Goal: Task Accomplishment & Management: Use online tool/utility

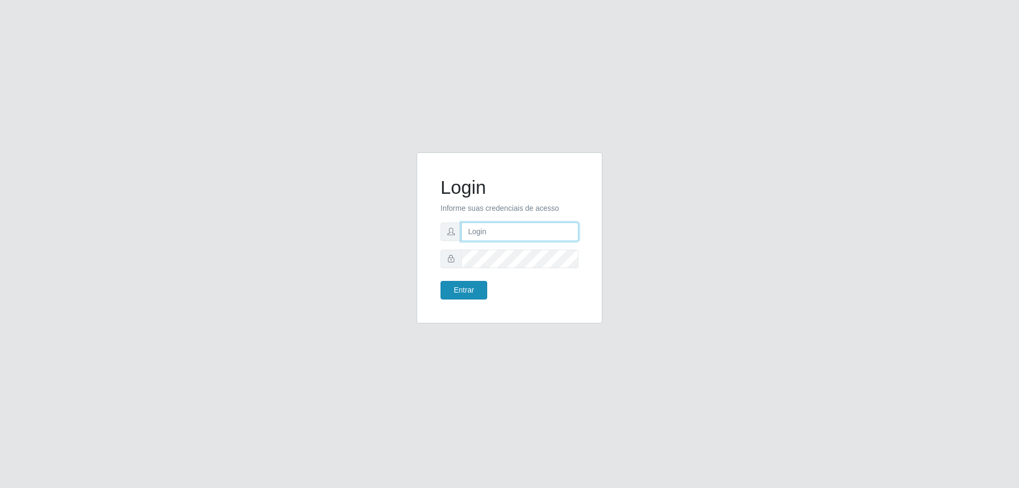
type input "[EMAIL_ADDRESS][DOMAIN_NAME]"
click at [471, 293] on button "Entrar" at bounding box center [463, 290] width 47 height 19
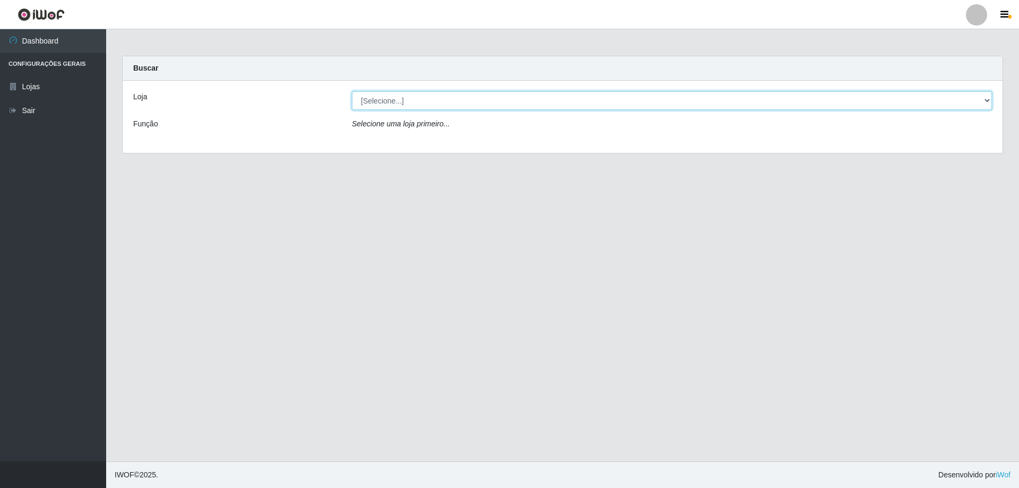
click at [490, 106] on select "[Selecione...] SuperShow Bis - [GEOGRAPHIC_DATA]" at bounding box center [672, 100] width 640 height 19
select select "59"
click at [352, 91] on select "[Selecione...] SuperShow Bis - [GEOGRAPHIC_DATA]" at bounding box center [672, 100] width 640 height 19
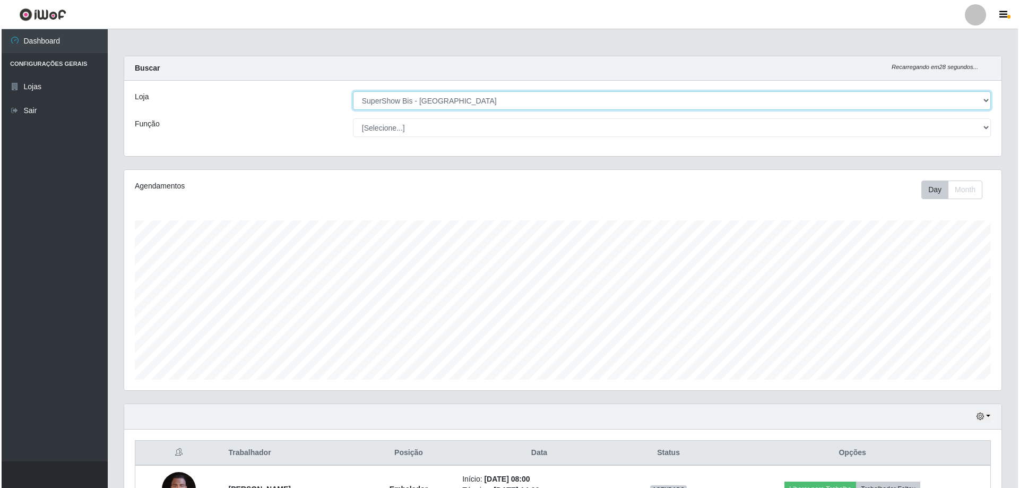
scroll to position [75, 0]
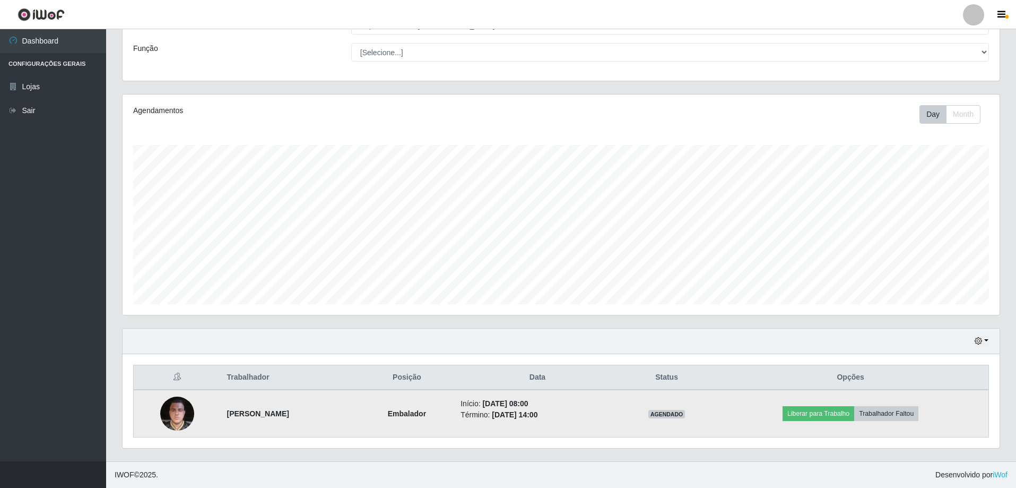
click at [174, 414] on img at bounding box center [177, 412] width 34 height 45
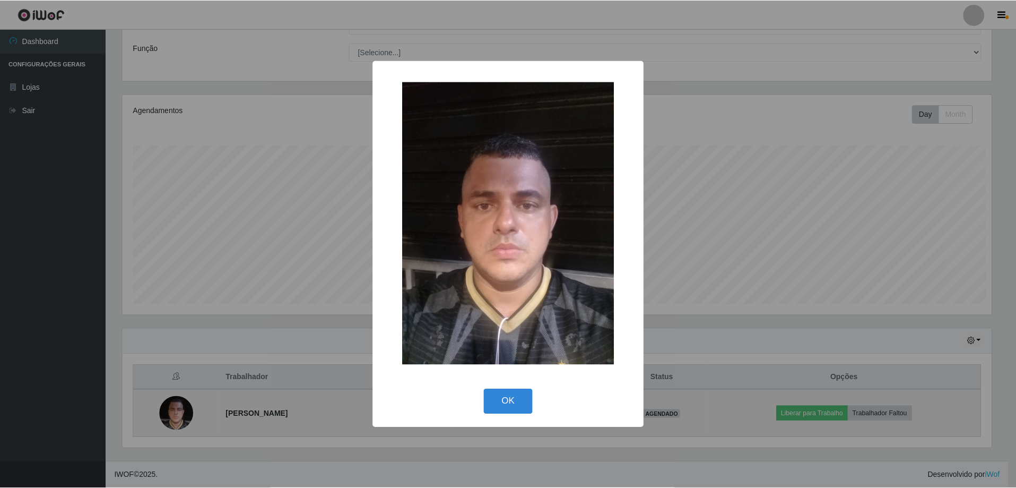
scroll to position [220, 872]
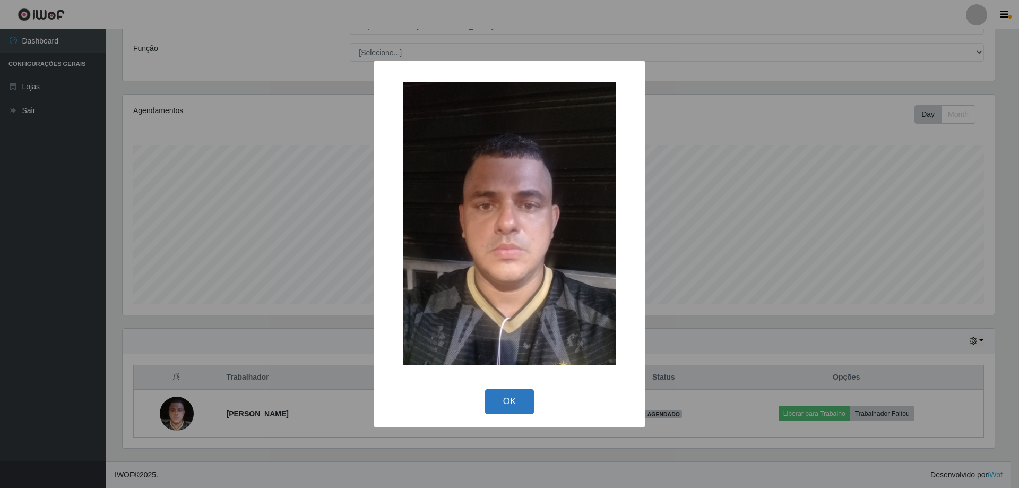
click at [520, 404] on button "OK" at bounding box center [509, 401] width 49 height 25
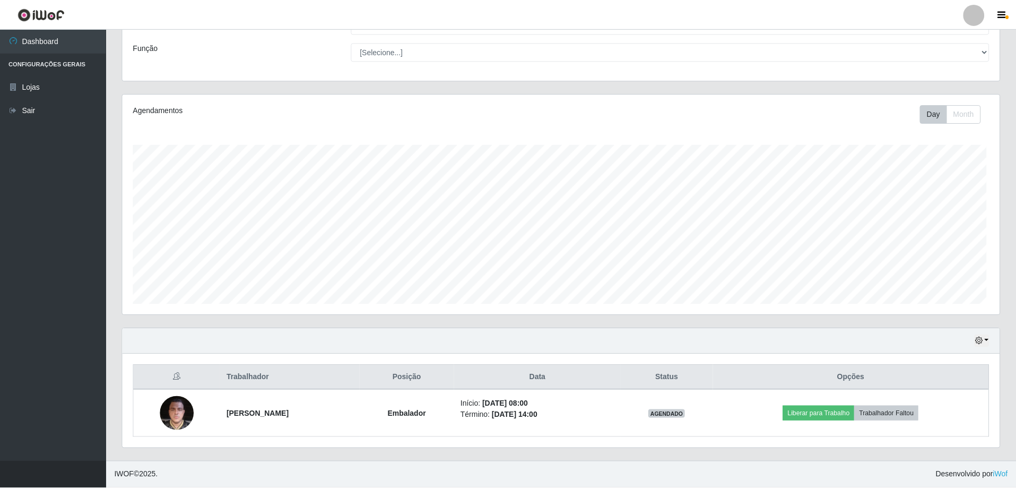
scroll to position [220, 877]
